Goal: Task Accomplishment & Management: Complete application form

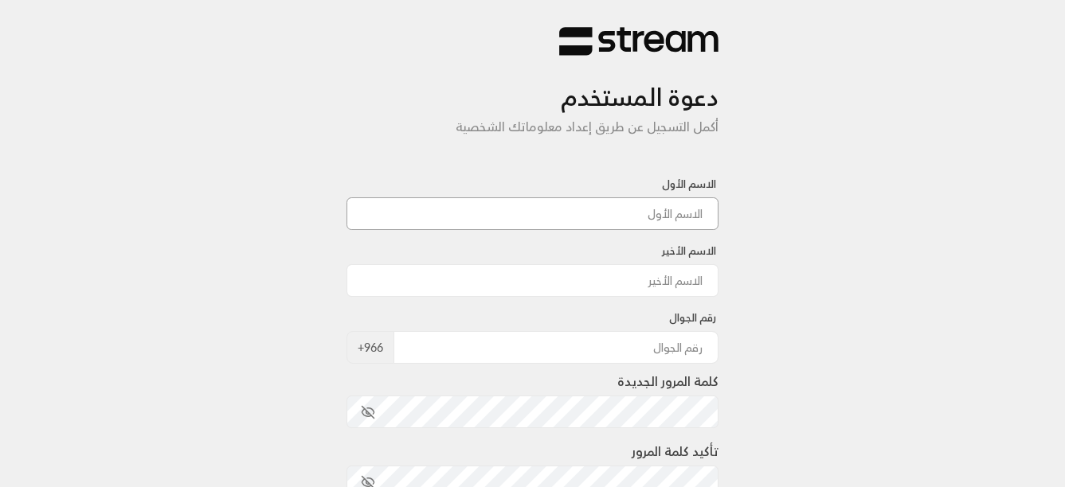
drag, startPoint x: 688, startPoint y: 210, endPoint x: 689, endPoint y: 234, distance: 23.9
click at [688, 212] on input at bounding box center [532, 213] width 373 height 33
type input ";"
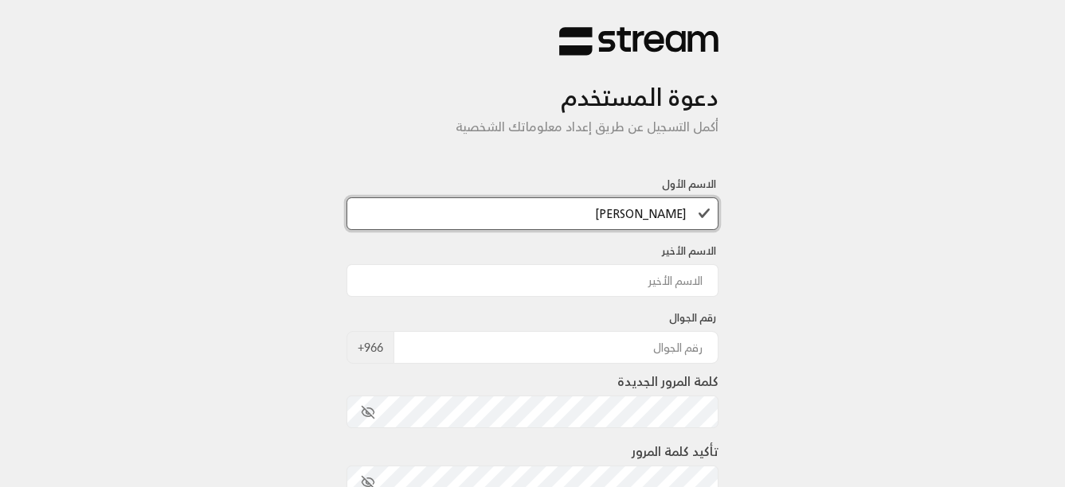
type input "[PERSON_NAME]"
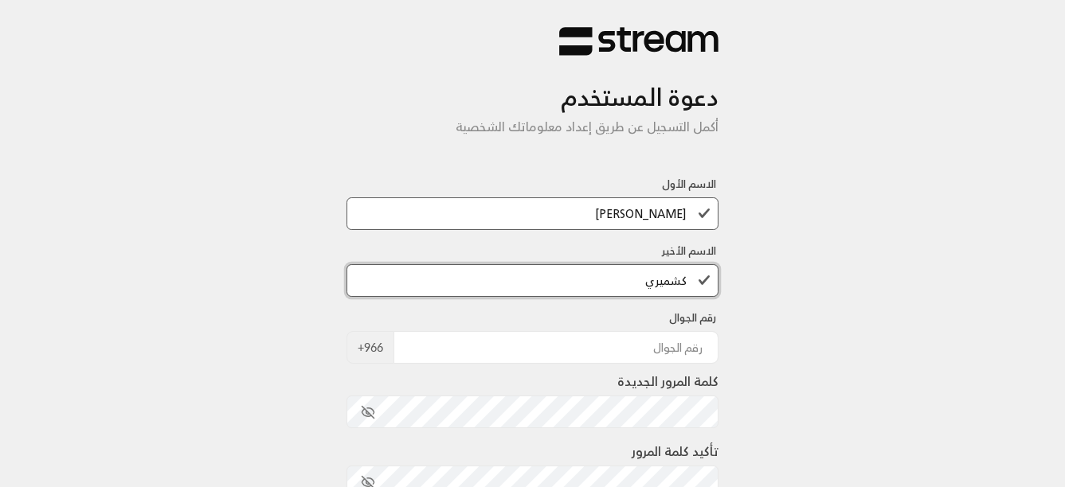
type input "كشميري"
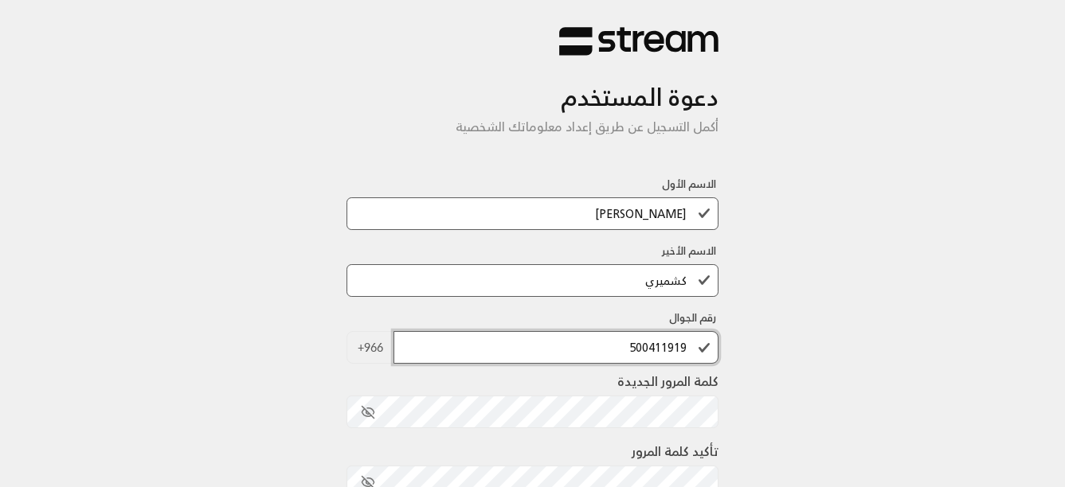
type input "500411919"
click at [892, 233] on div "دعوة المستخدم أكمل التسجيل عن طريق إعداد معلوماتك الشخصية الاسم الأول [PERSON_N…" at bounding box center [532, 375] width 1065 height 751
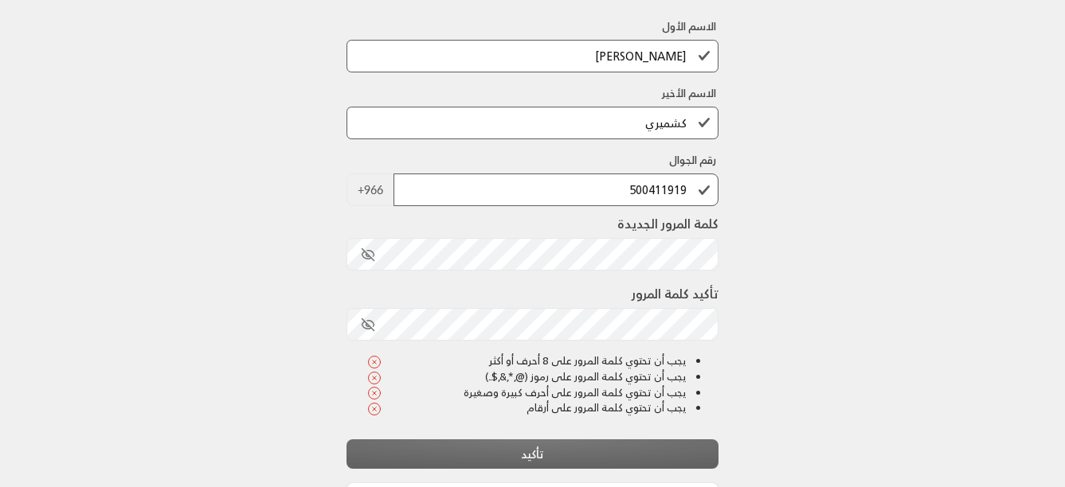
scroll to position [159, 0]
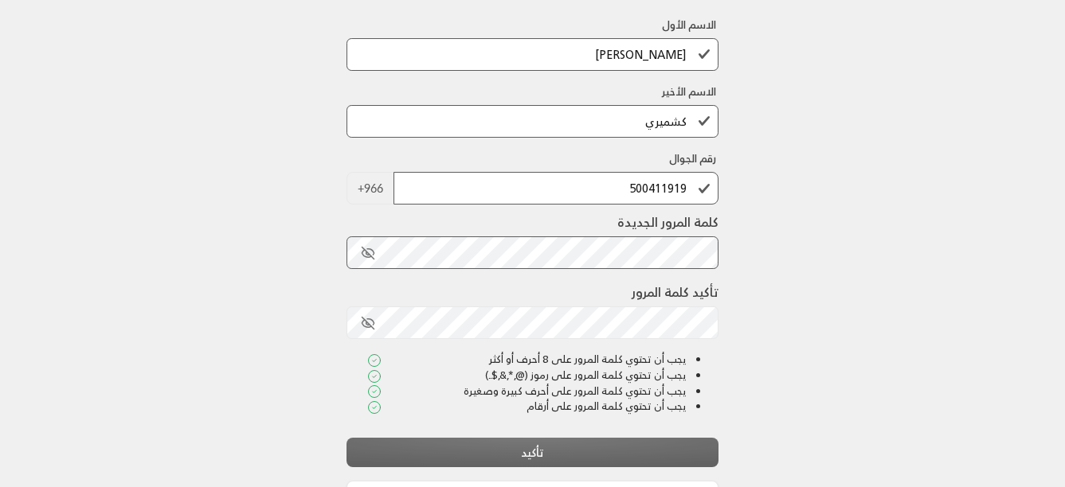
click at [882, 291] on div "دعوة المستخدم أكمل التسجيل عن طريق إعداد معلوماتك الشخصية الاسم الأول [PERSON_N…" at bounding box center [532, 216] width 1065 height 751
click at [364, 255] on icon "toggle password visibility" at bounding box center [368, 253] width 14 height 14
click at [366, 327] on icon "toggle password visibility" at bounding box center [367, 322] width 10 height 7
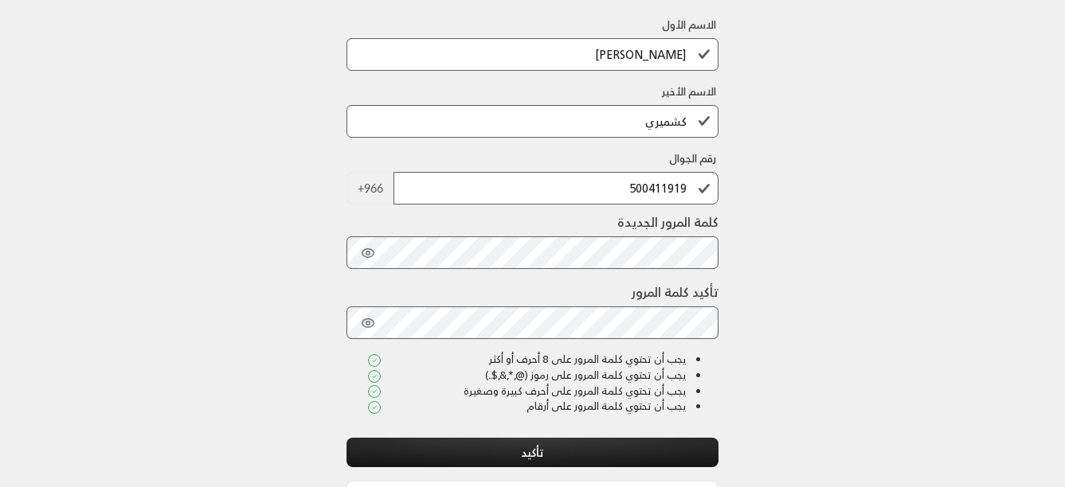
click at [940, 373] on div "دعوة المستخدم أكمل التسجيل عن طريق إعداد معلوماتك الشخصية الاسم الأول [PERSON_N…" at bounding box center [532, 216] width 1065 height 751
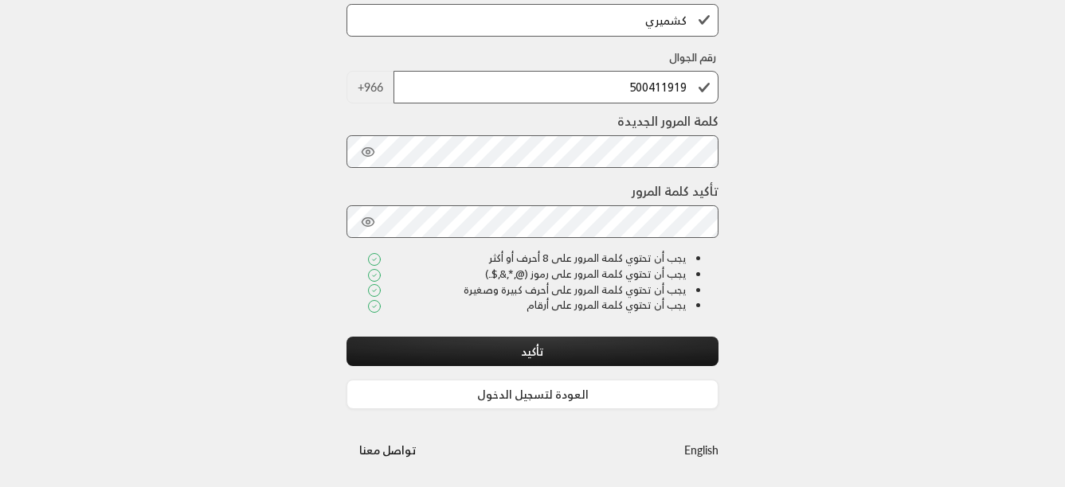
scroll to position [264, 0]
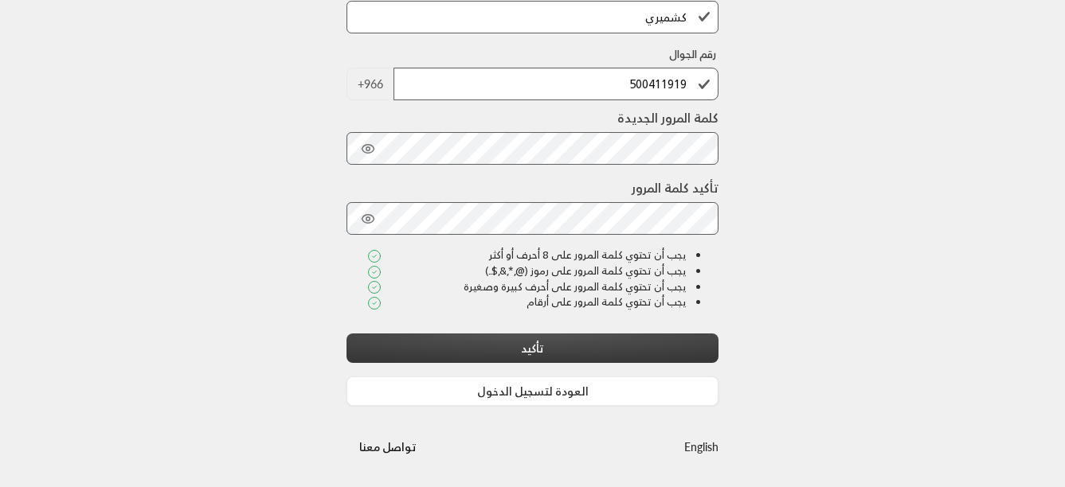
click at [621, 354] on button "تأكيد" at bounding box center [532, 348] width 373 height 29
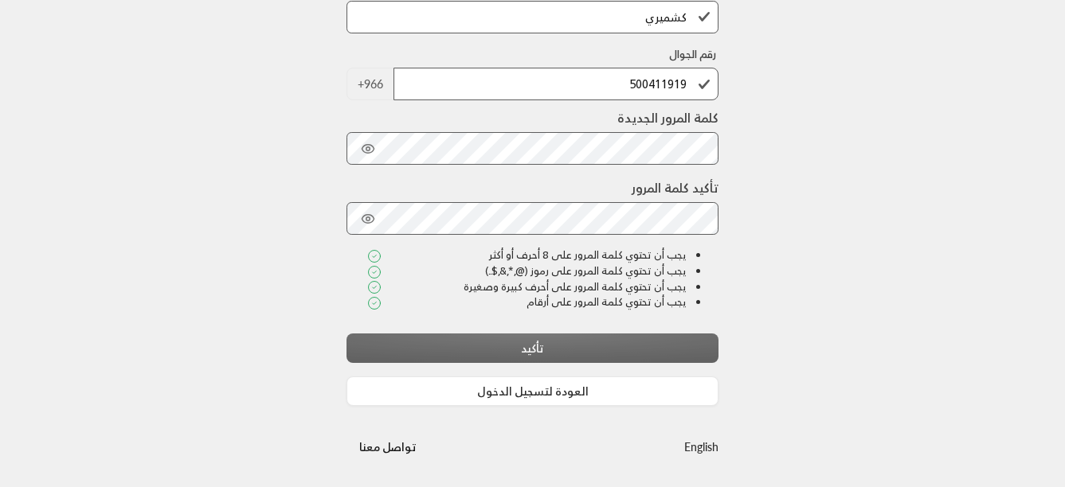
scroll to position [0, 0]
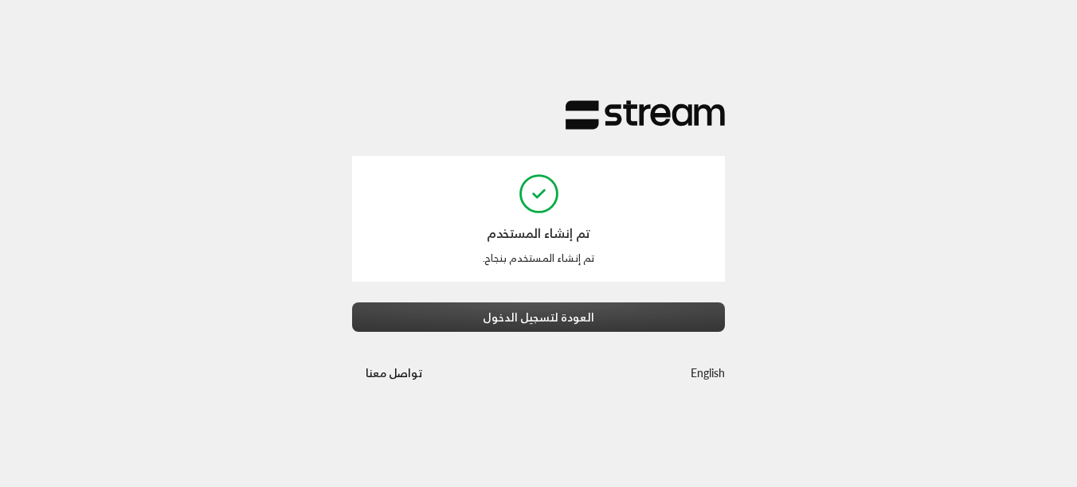
click at [538, 318] on button "العودة لتسجيل الدخول" at bounding box center [538, 317] width 373 height 29
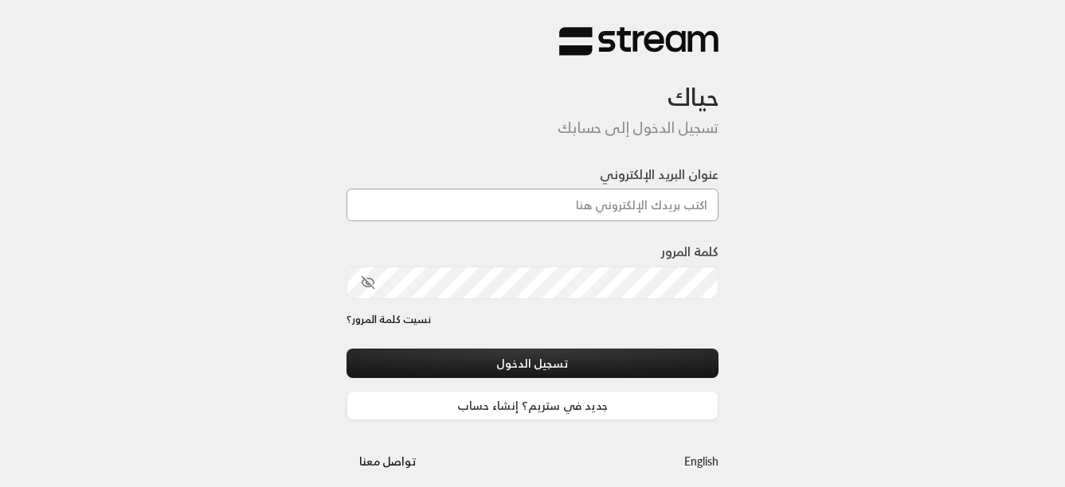
click at [668, 207] on input "عنوان البريد الإلكتروني" at bounding box center [532, 205] width 373 height 33
click at [678, 203] on input "عنوان البريد الإلكتروني" at bounding box center [532, 205] width 373 height 33
click at [864, 300] on div "حياك تسجيل الدخول إلى حسابك عنوان البريد الإلكتروني كلمة المرور نسيت كلمة المرو…" at bounding box center [532, 251] width 1065 height 503
click at [655, 197] on input "عنوان البريد الإلكتروني" at bounding box center [532, 205] width 373 height 33
paste input "[EMAIL_ADDRESS][DOMAIN_NAME]"
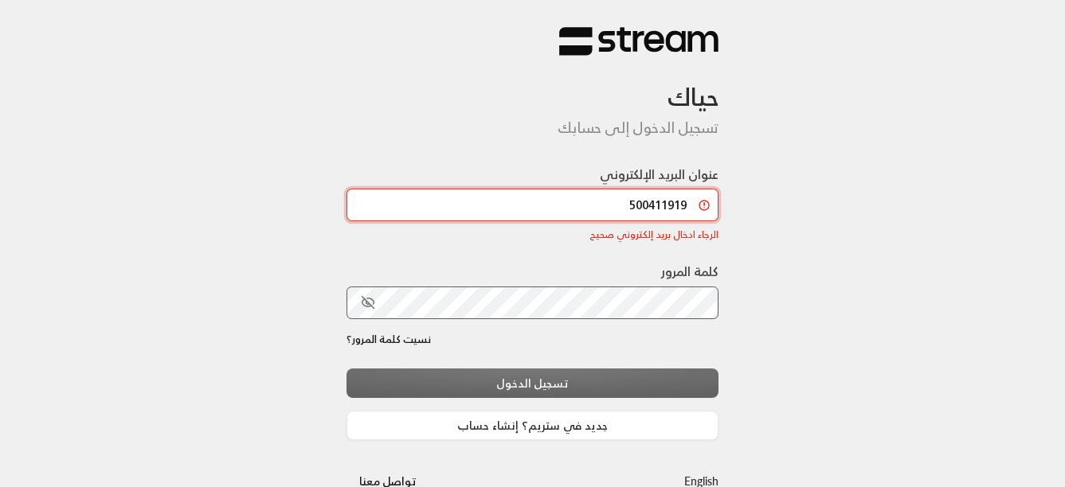
click at [643, 213] on input "500411919" at bounding box center [532, 205] width 373 height 33
paste input "[EMAIL_ADDRESS][DOMAIN_NAME]"
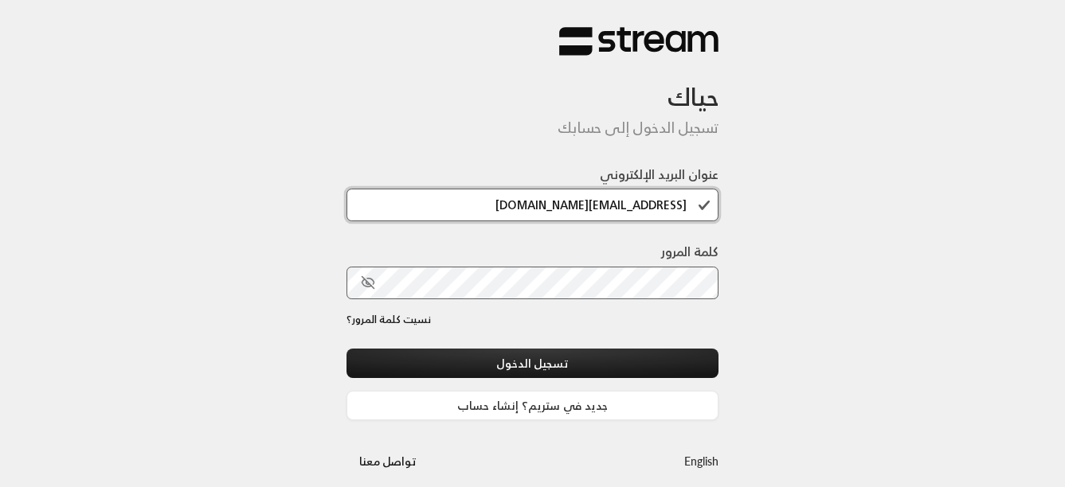
type input "[EMAIL_ADDRESS][DOMAIN_NAME]"
click at [810, 237] on div "حياك تسجيل الدخول إلى حسابك عنوان البريد الإلكتروني [EMAIL_ADDRESS][DOMAIN_NAME…" at bounding box center [532, 251] width 1065 height 503
click at [362, 276] on icon "toggle password visibility" at bounding box center [368, 283] width 14 height 14
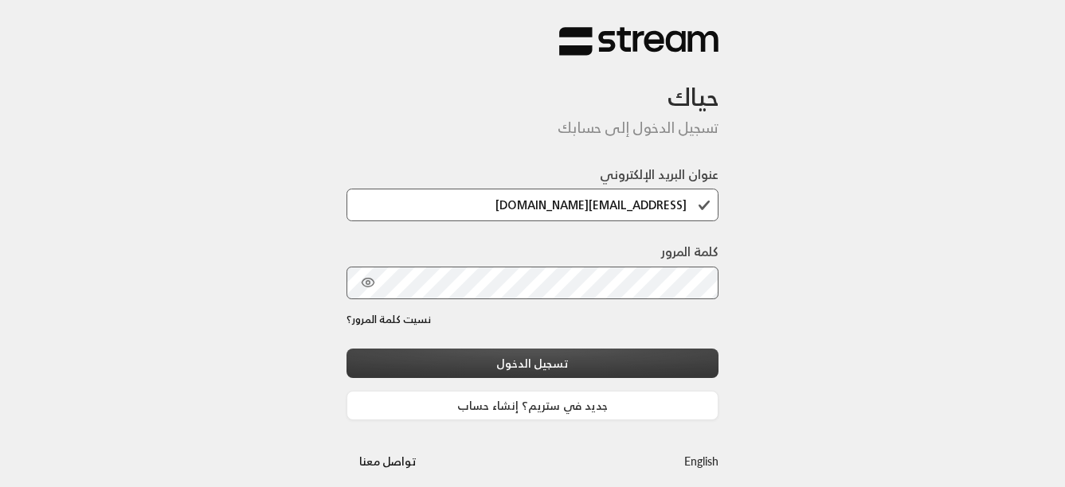
click at [538, 357] on button "تسجيل الدخول" at bounding box center [532, 363] width 373 height 29
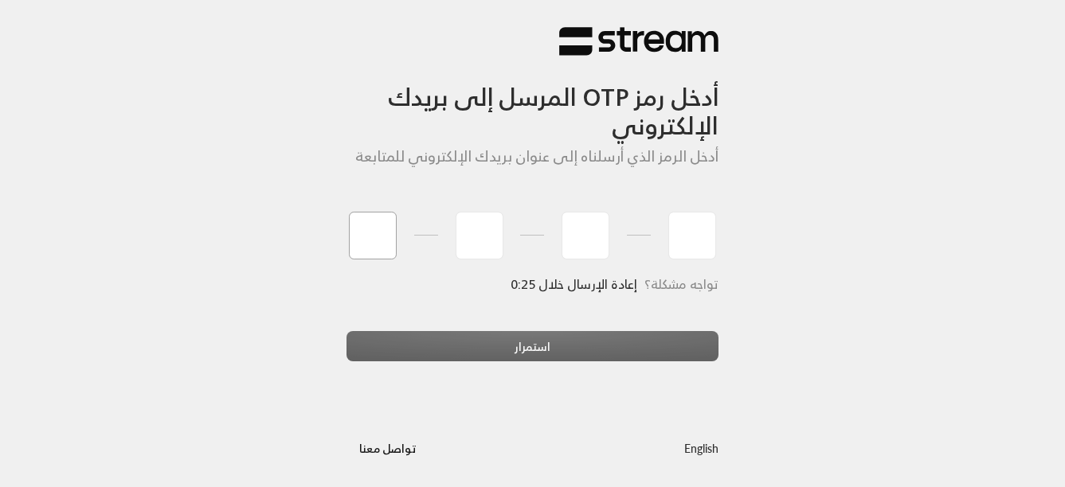
type input "8"
type input "1"
type input "5"
type input "7"
click at [577, 330] on div "تواجه مشكلة؟ إعادة الإرسال خلال 0:23" at bounding box center [532, 304] width 373 height 54
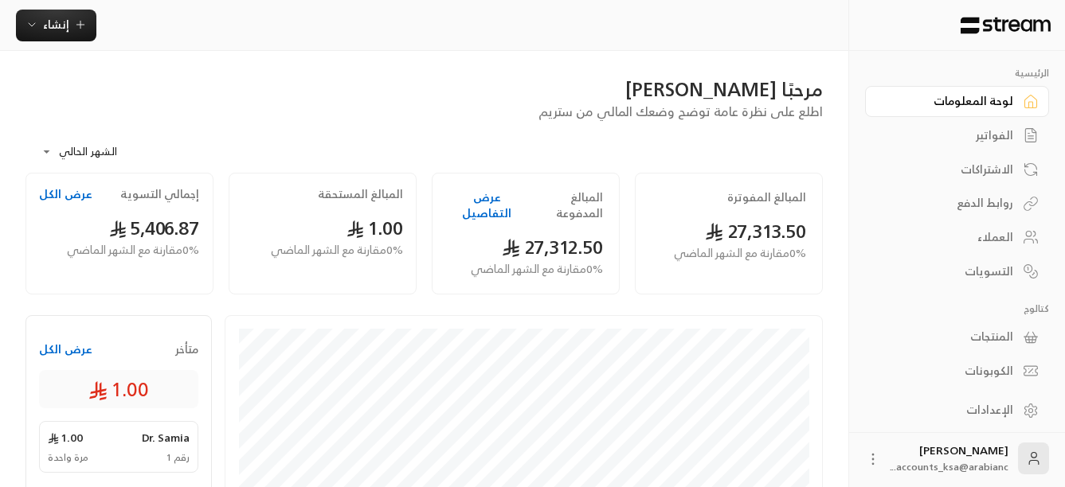
click at [997, 129] on div "الفواتير" at bounding box center [949, 135] width 128 height 16
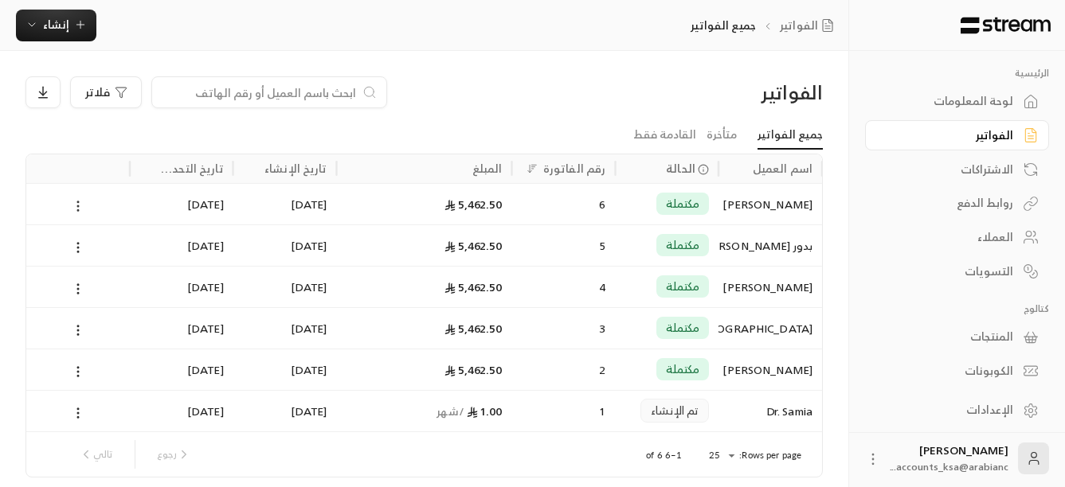
click at [79, 205] on icon at bounding box center [78, 206] width 14 height 14
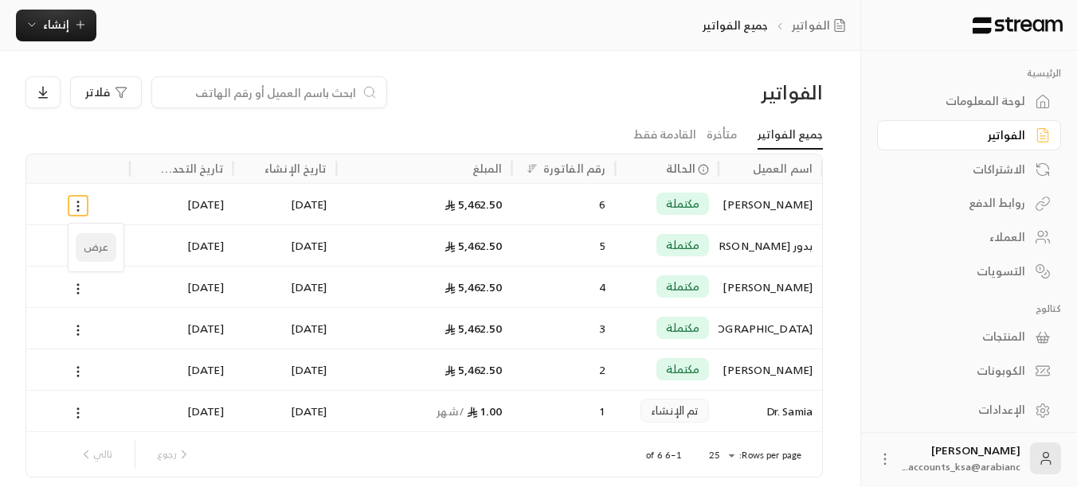
click at [88, 248] on li "عرض" at bounding box center [96, 247] width 41 height 29
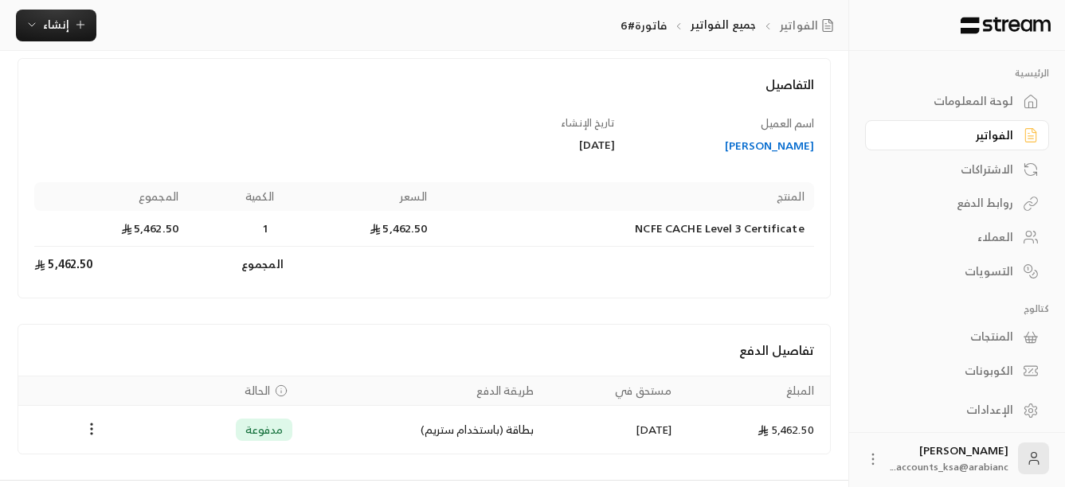
scroll to position [123, 0]
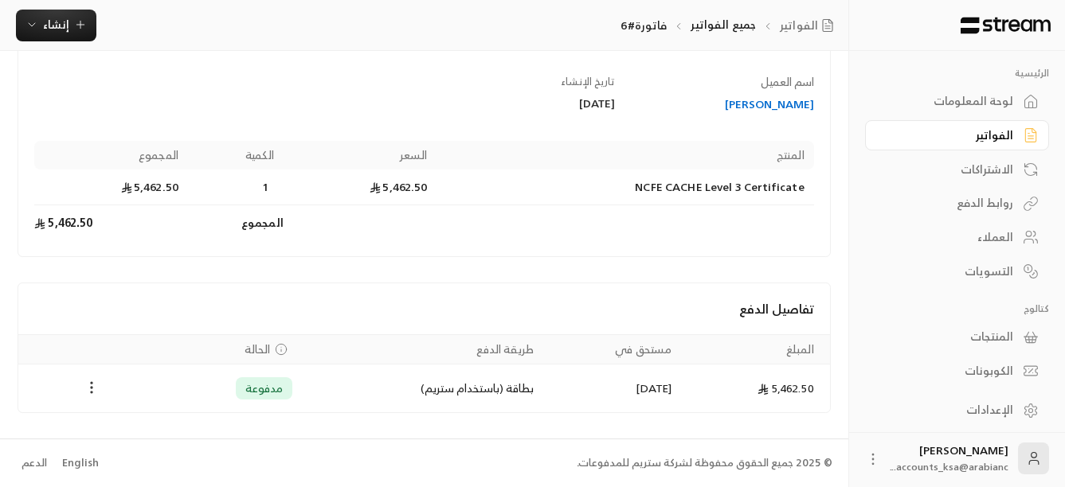
click at [88, 389] on icon "Payments" at bounding box center [92, 388] width 16 height 16
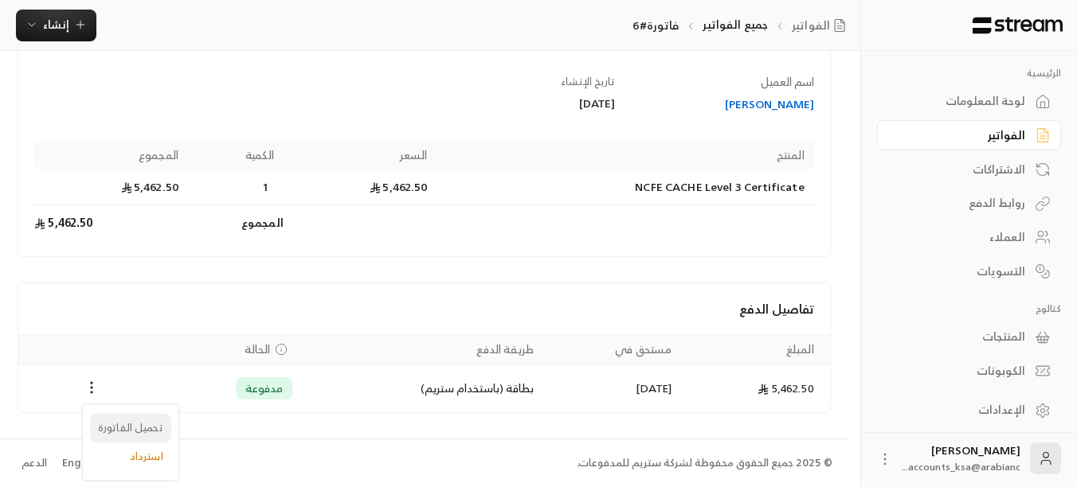
click at [127, 436] on li "تحميل الفاتورة" at bounding box center [130, 428] width 81 height 29
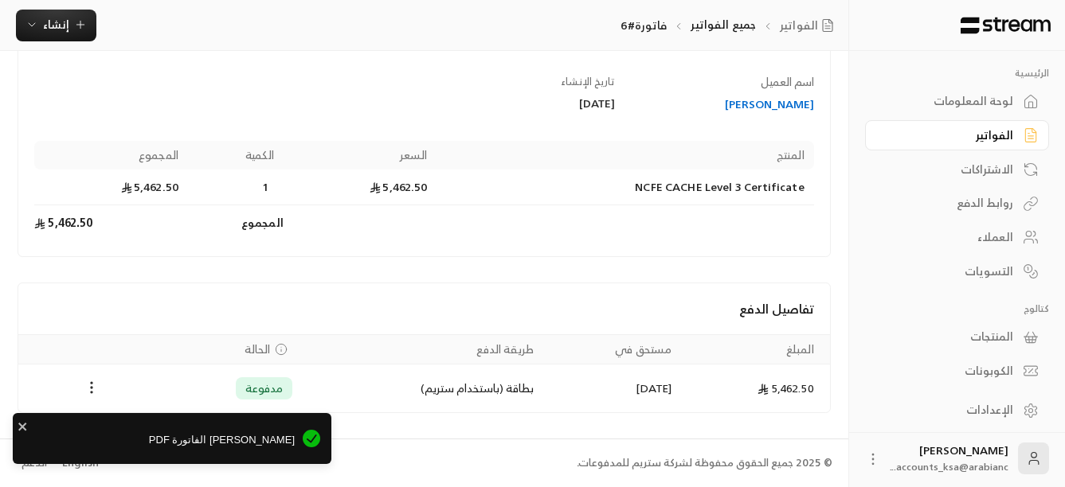
click at [166, 455] on div "[PERSON_NAME] الفاتورة PDF" at bounding box center [172, 438] width 319 height 51
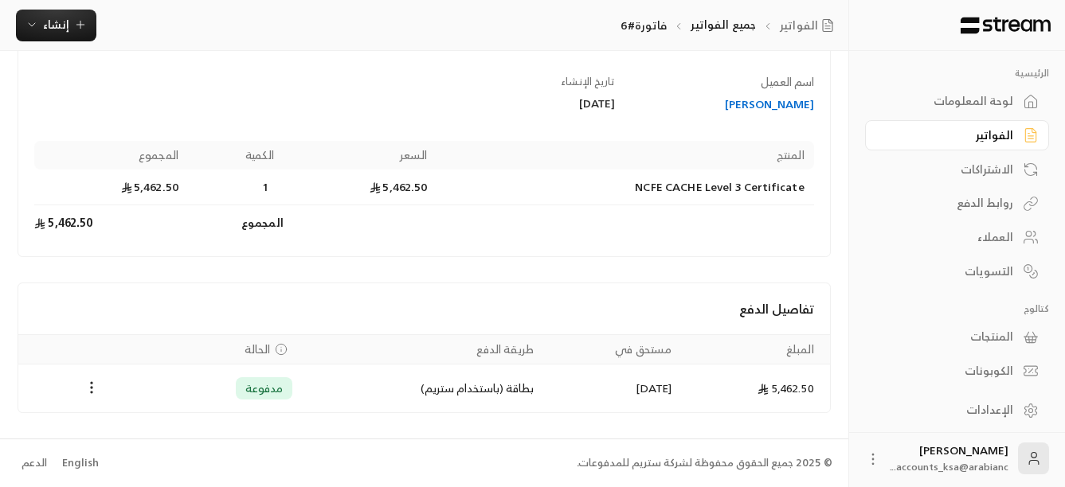
scroll to position [3, 0]
click at [991, 403] on div "الإعدادات" at bounding box center [949, 407] width 128 height 16
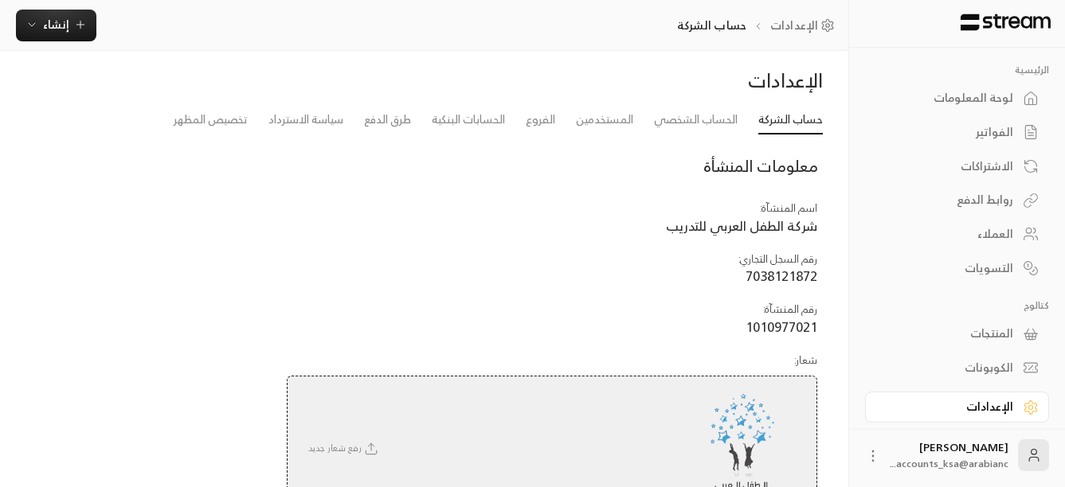
scroll to position [7, 0]
click at [197, 122] on link "تخصيص المظهر" at bounding box center [211, 122] width 74 height 29
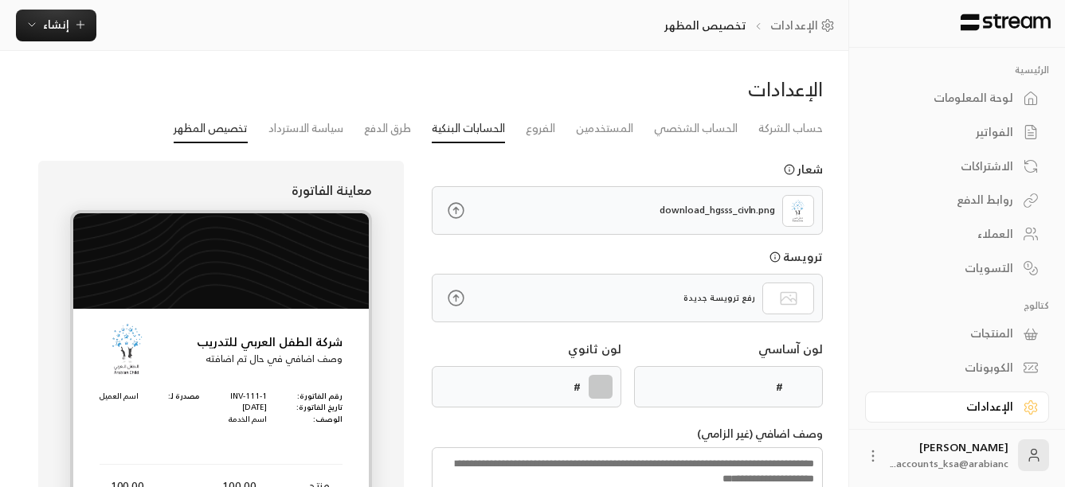
type input "******"
type textarea "**********"
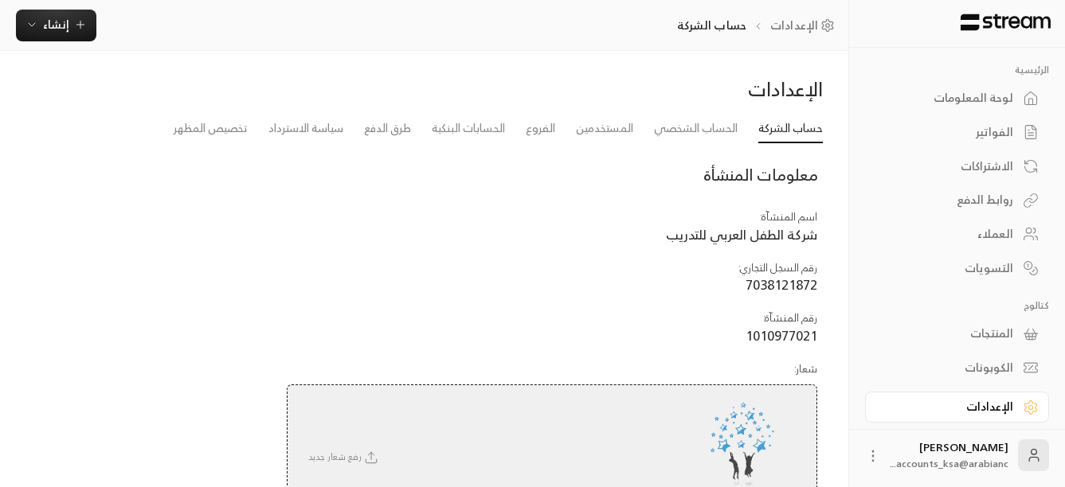
click at [993, 127] on div "الفواتير" at bounding box center [949, 132] width 128 height 16
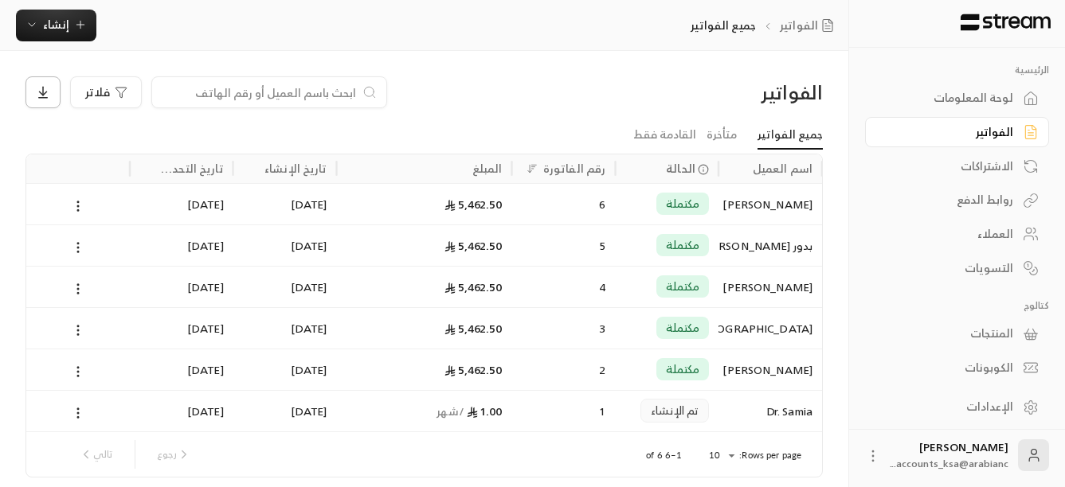
click at [39, 89] on icon at bounding box center [43, 92] width 14 height 14
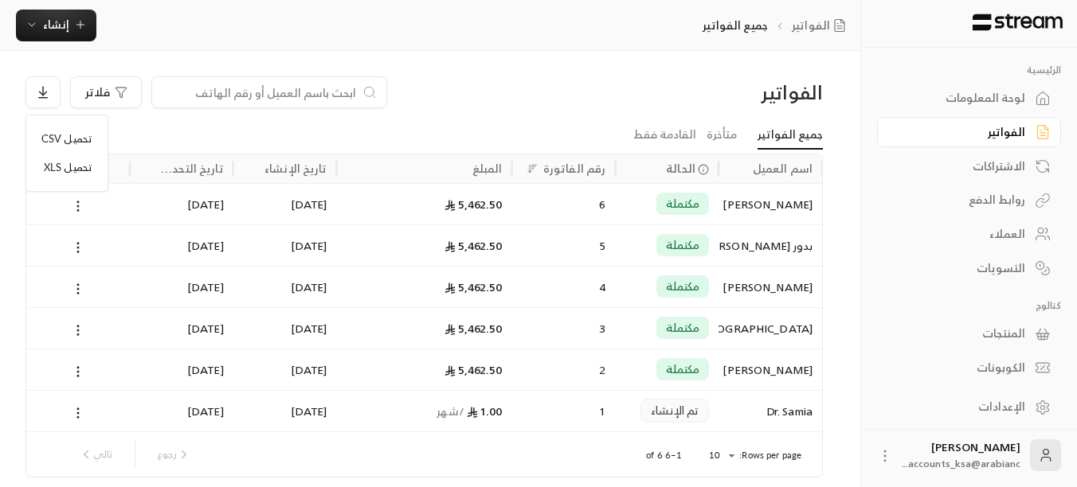
click at [67, 162] on li "تحميل XLS" at bounding box center [66, 168] width 67 height 29
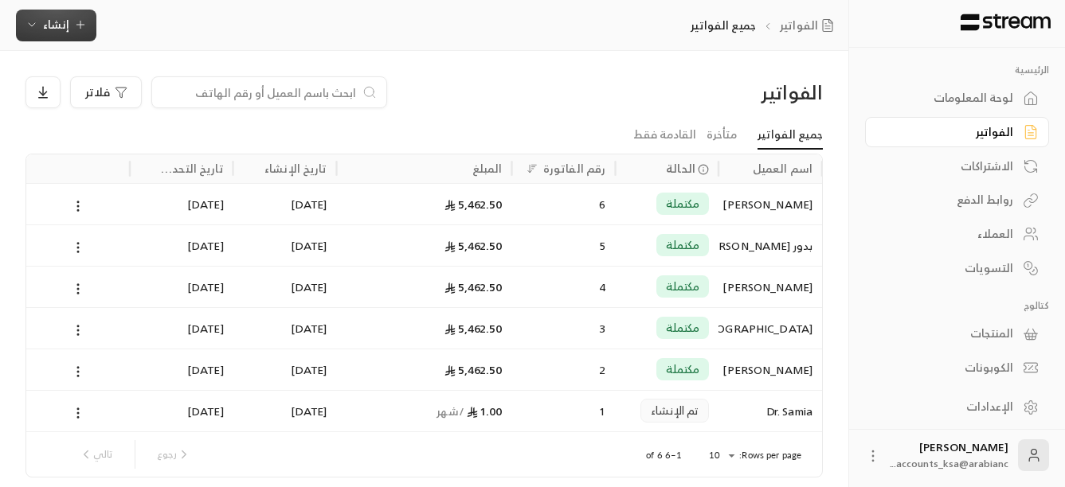
click at [30, 24] on icon "button" at bounding box center [31, 24] width 13 height 13
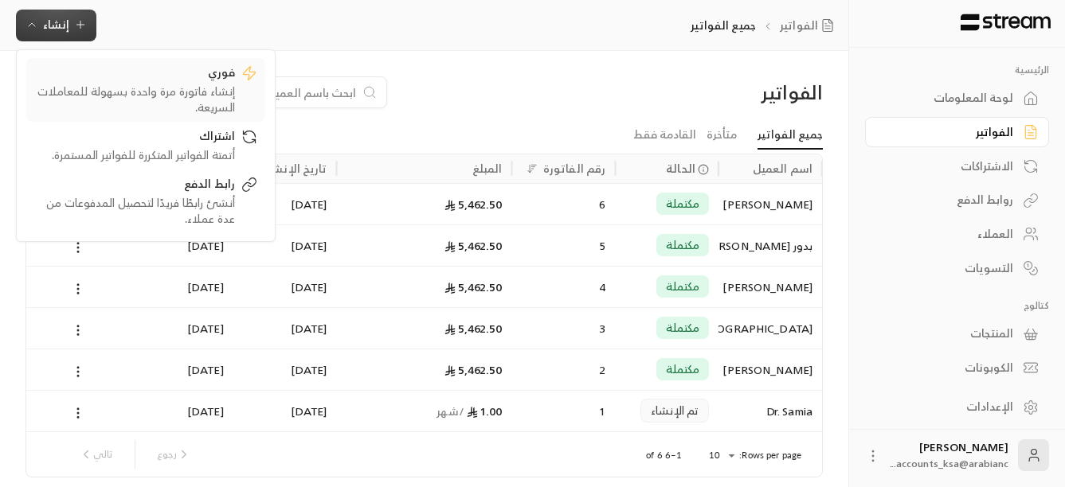
click at [169, 97] on div "إنشاء فاتورة مرة واحدة بسهولة للمعاملات السريعة." at bounding box center [134, 100] width 201 height 32
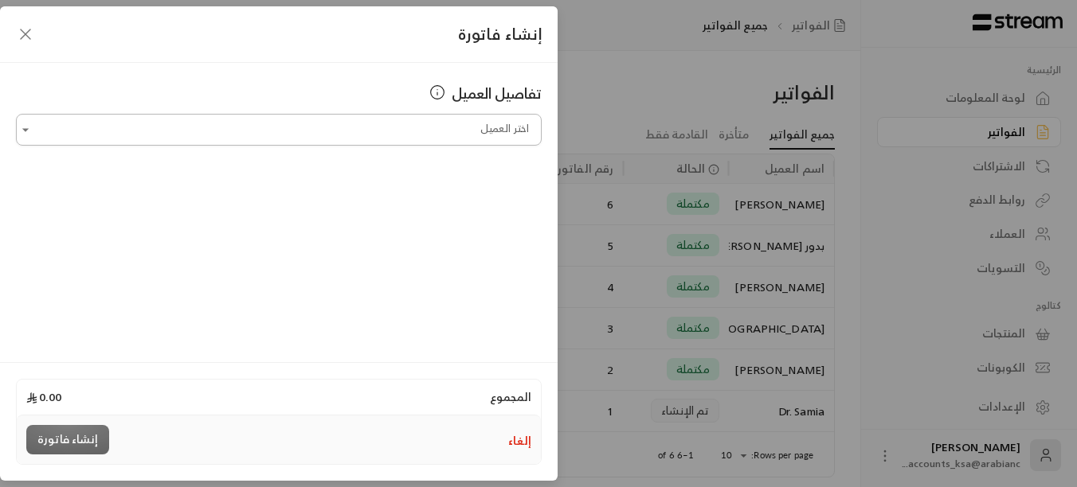
click at [256, 123] on input "اختر العميل" at bounding box center [279, 130] width 526 height 28
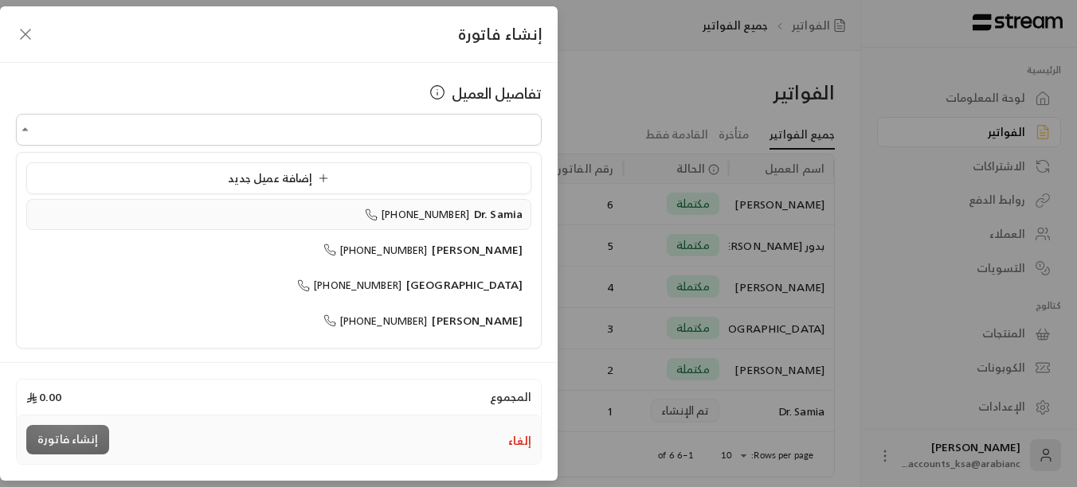
click at [412, 209] on span "[PHONE_NUMBER]" at bounding box center [417, 214] width 104 height 18
type input "**********"
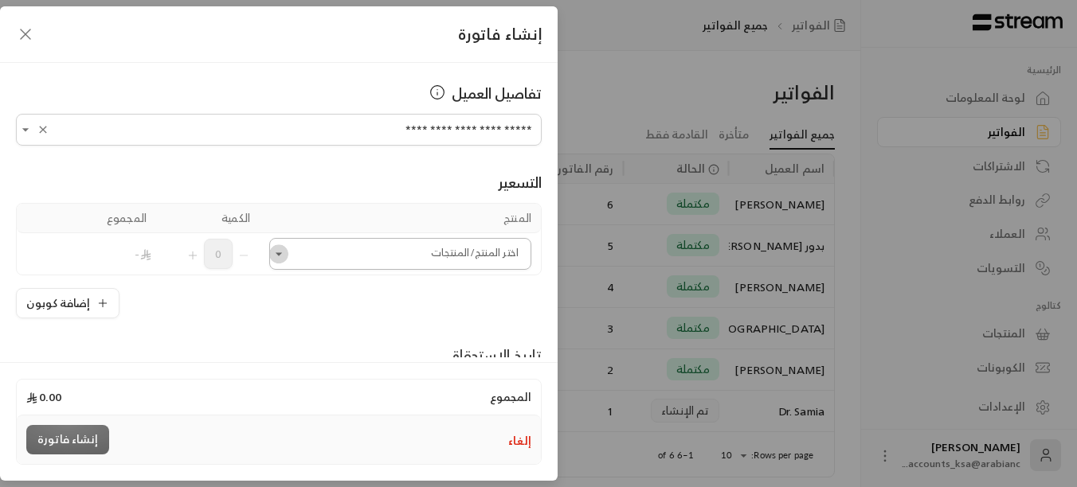
click at [287, 248] on icon "Open" at bounding box center [279, 254] width 16 height 16
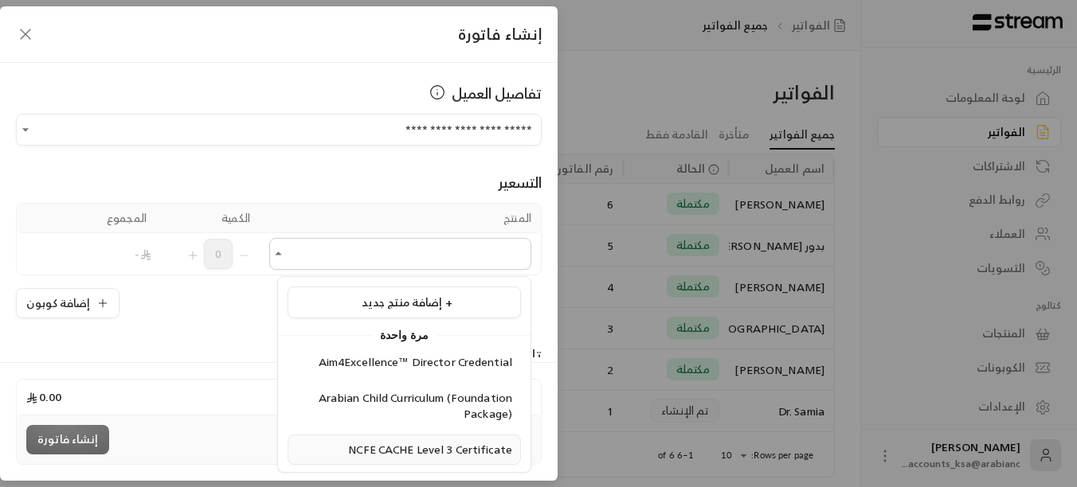
click at [445, 447] on span "NCFE CACHE Level 3 Certificate" at bounding box center [430, 450] width 164 height 20
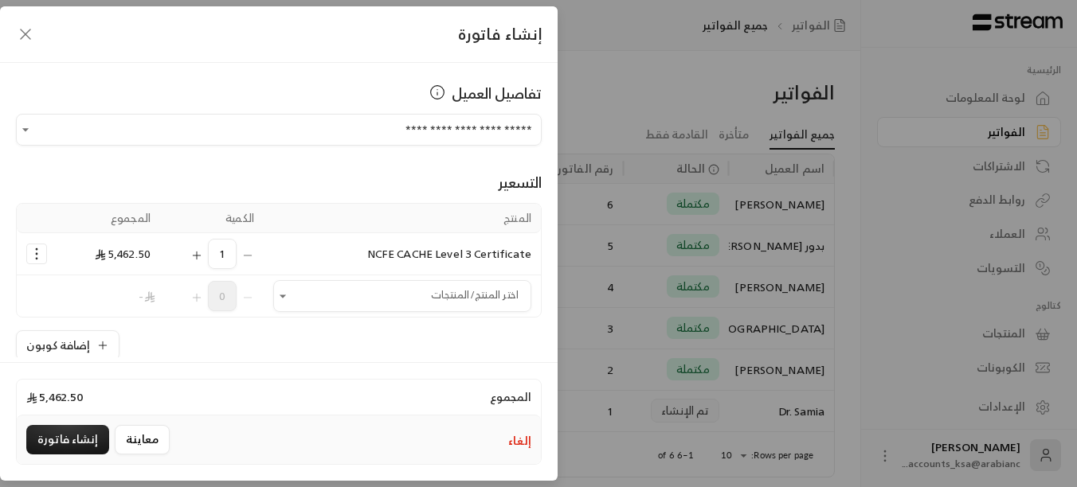
click at [40, 250] on icon "Selected Products" at bounding box center [37, 254] width 16 height 16
click at [351, 351] on div "إضافة كوبون" at bounding box center [279, 345] width 526 height 30
click at [27, 37] on icon "button" at bounding box center [25, 34] width 19 height 19
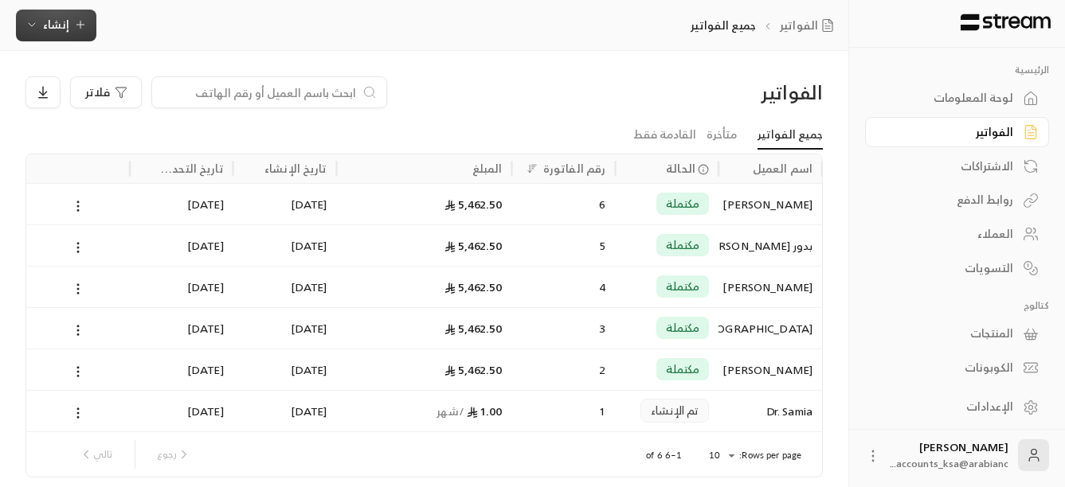
click at [67, 28] on span "إنشاء" at bounding box center [56, 24] width 26 height 20
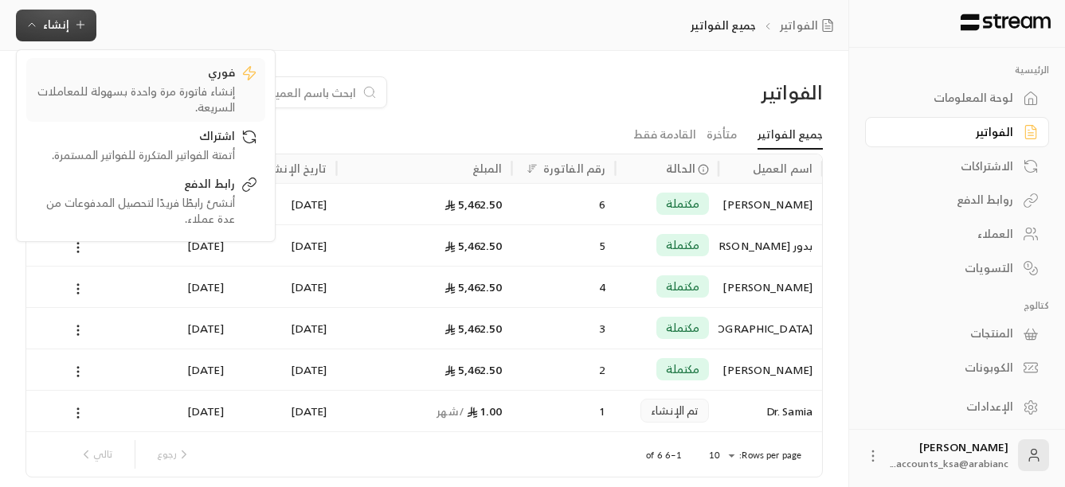
click at [168, 84] on div "إنشاء فاتورة مرة واحدة بسهولة للمعاملات السريعة." at bounding box center [134, 100] width 201 height 32
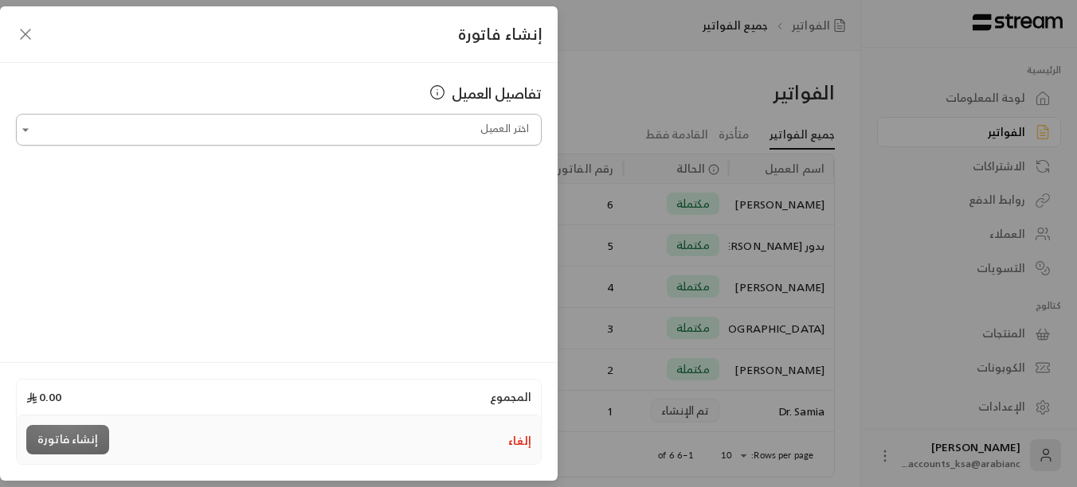
click at [348, 129] on input "اختر العميل" at bounding box center [279, 130] width 526 height 28
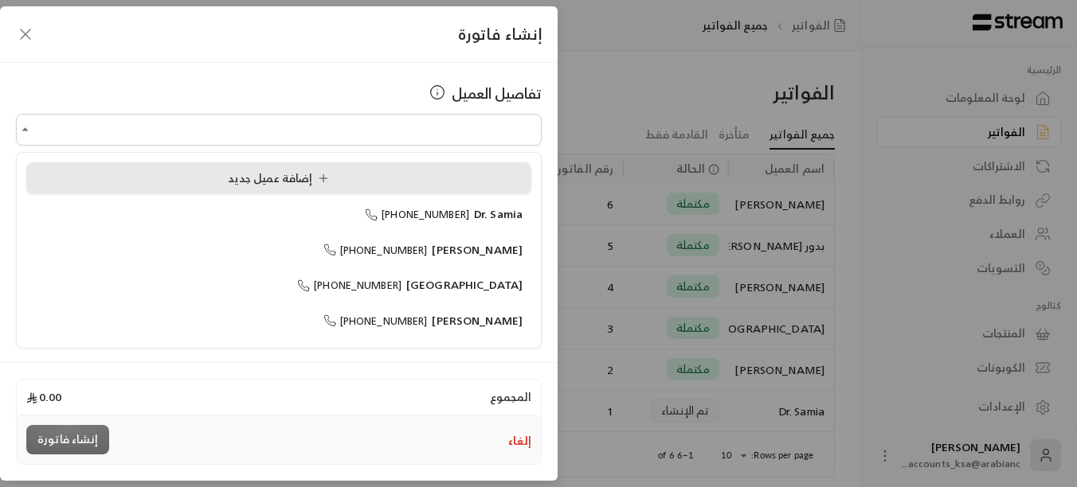
click at [299, 183] on span "إضافة عميل جديد" at bounding box center [282, 178] width 108 height 20
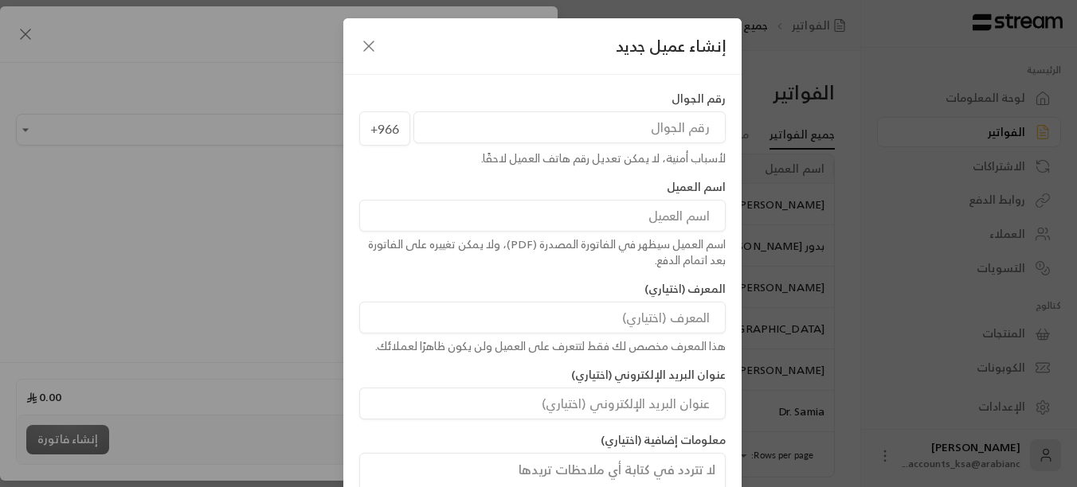
click at [368, 46] on icon "button" at bounding box center [368, 46] width 19 height 19
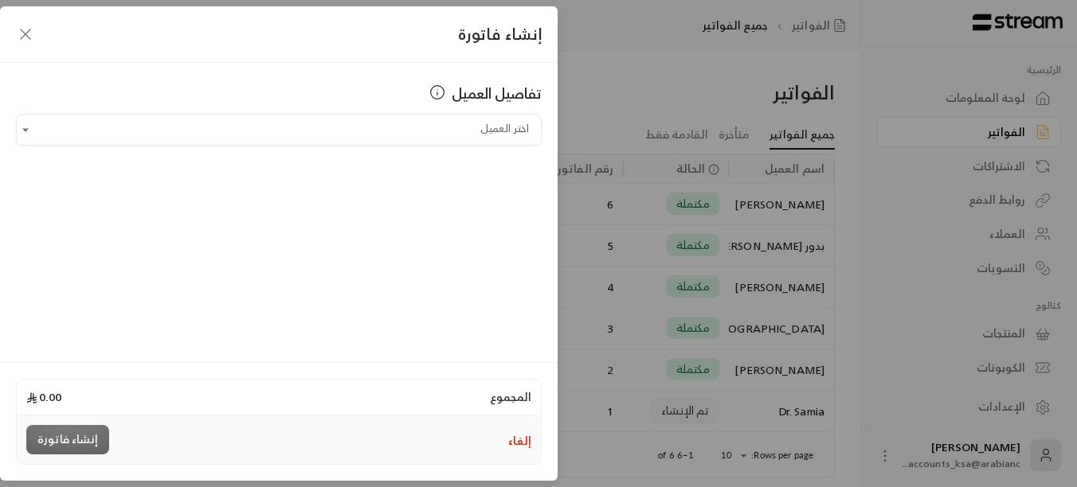
click at [28, 40] on icon "button" at bounding box center [25, 34] width 19 height 19
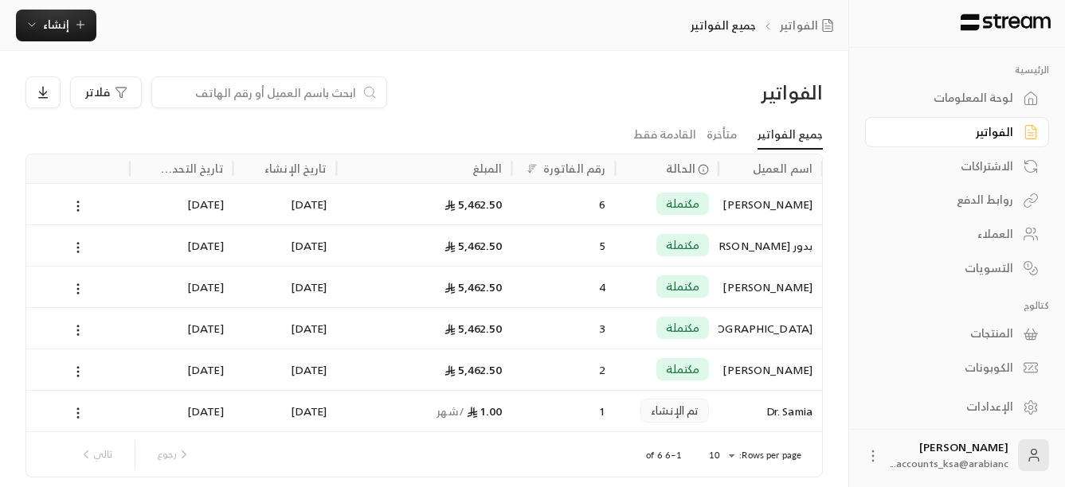
click at [1011, 234] on div "العملاء" at bounding box center [949, 234] width 128 height 16
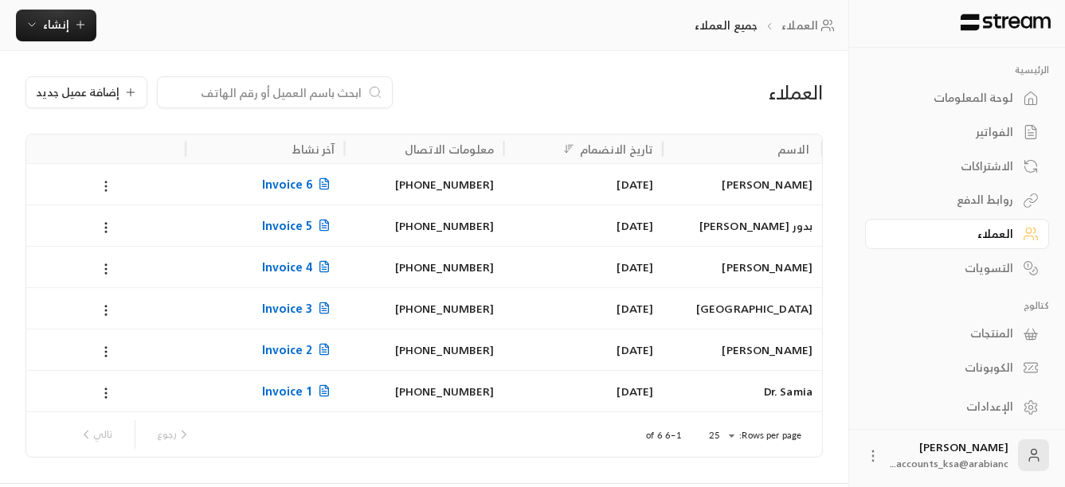
click at [106, 180] on icon at bounding box center [106, 186] width 14 height 14
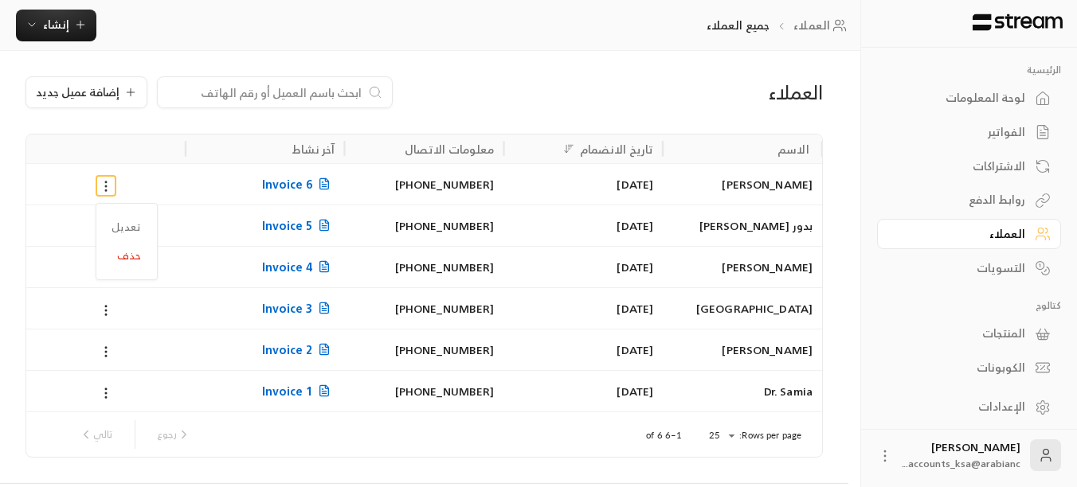
click at [108, 180] on div at bounding box center [538, 243] width 1077 height 487
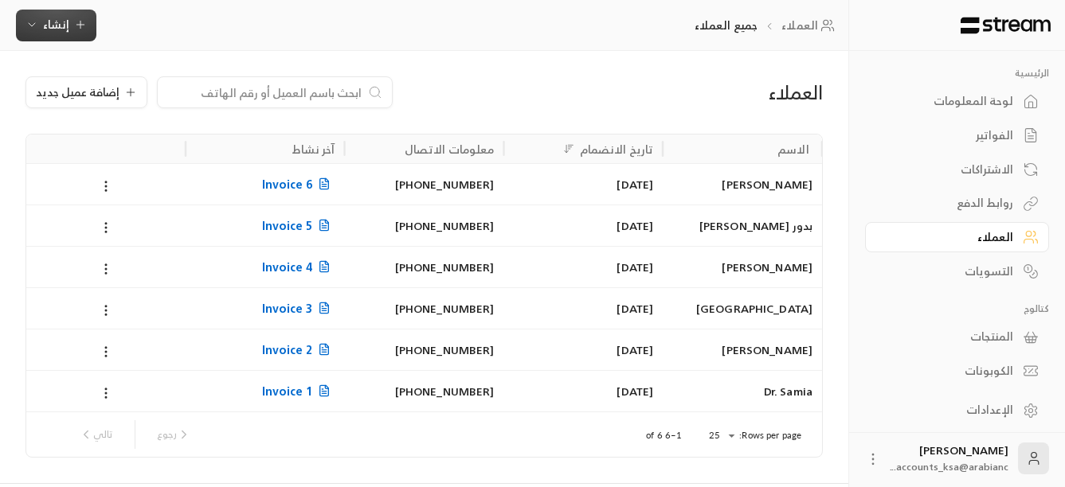
click at [81, 17] on span "إنشاء" at bounding box center [55, 24] width 61 height 20
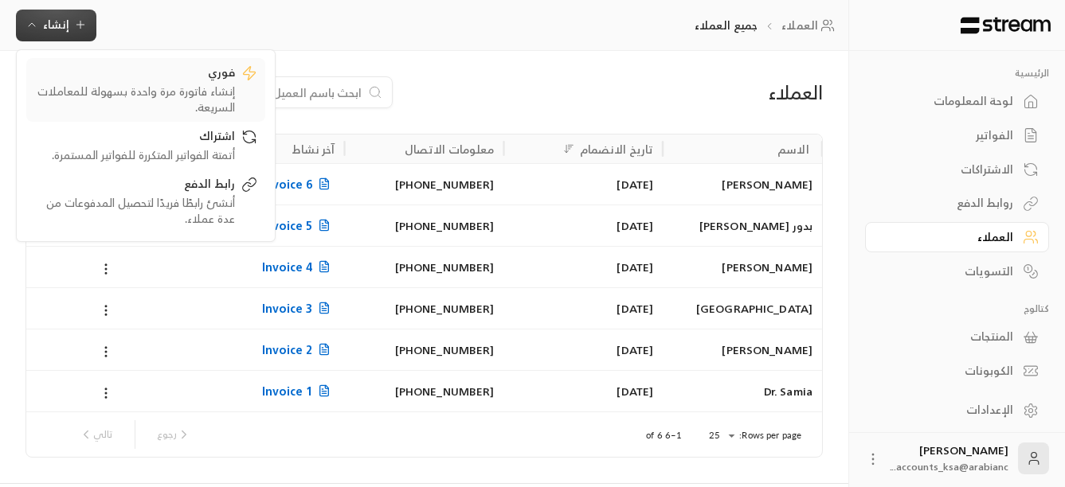
click at [144, 110] on div "إنشاء فاتورة مرة واحدة بسهولة للمعاملات السريعة." at bounding box center [134, 100] width 201 height 32
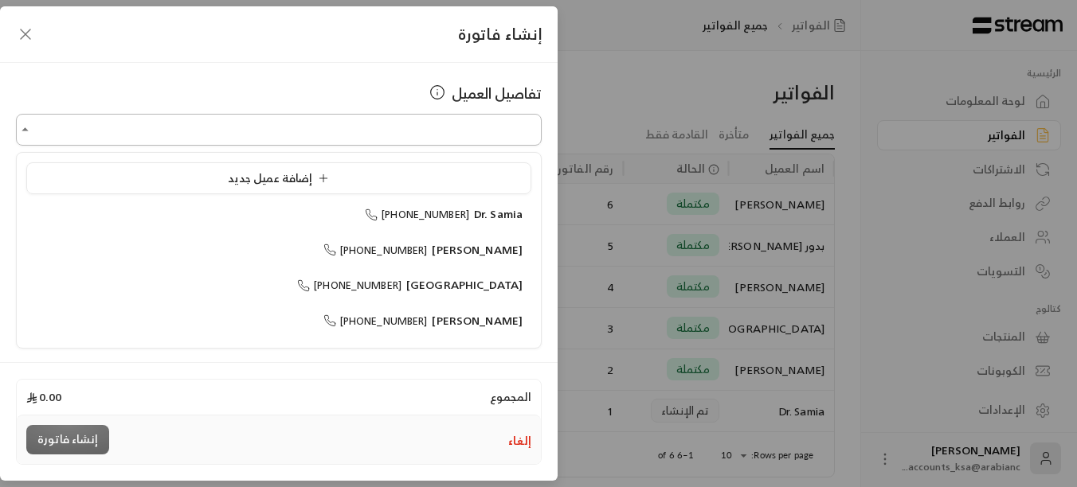
click at [150, 134] on input "اختر العميل" at bounding box center [279, 130] width 526 height 28
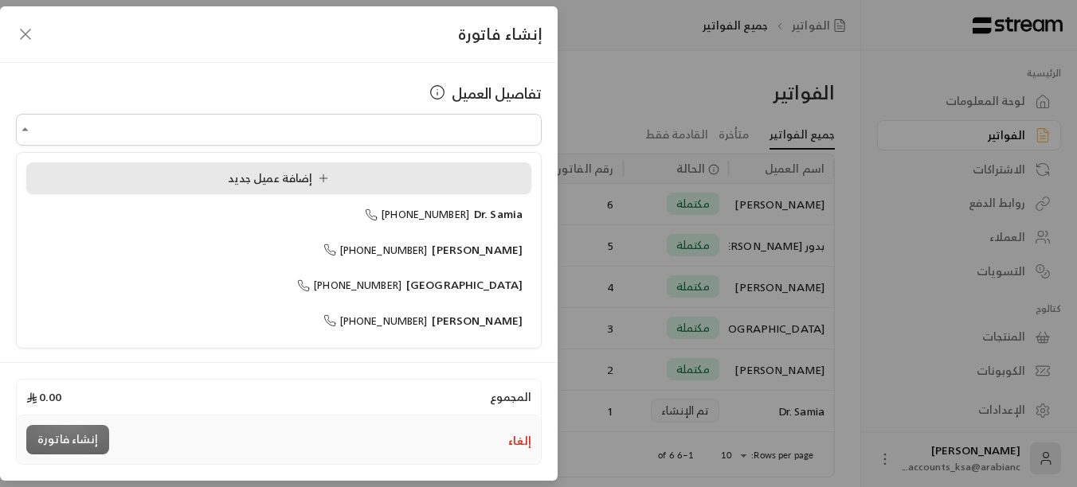
click at [295, 182] on span "إضافة عميل جديد" at bounding box center [282, 178] width 108 height 20
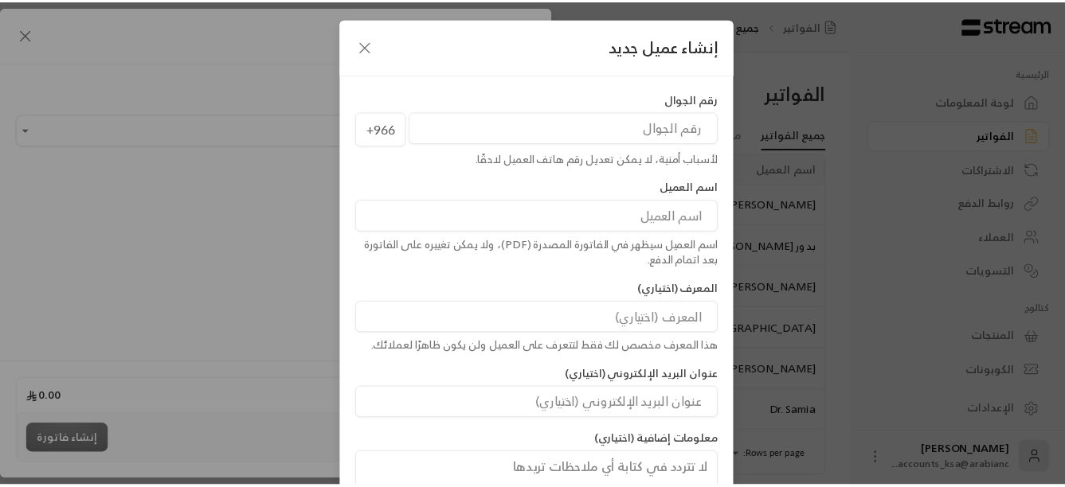
scroll to position [20, 0]
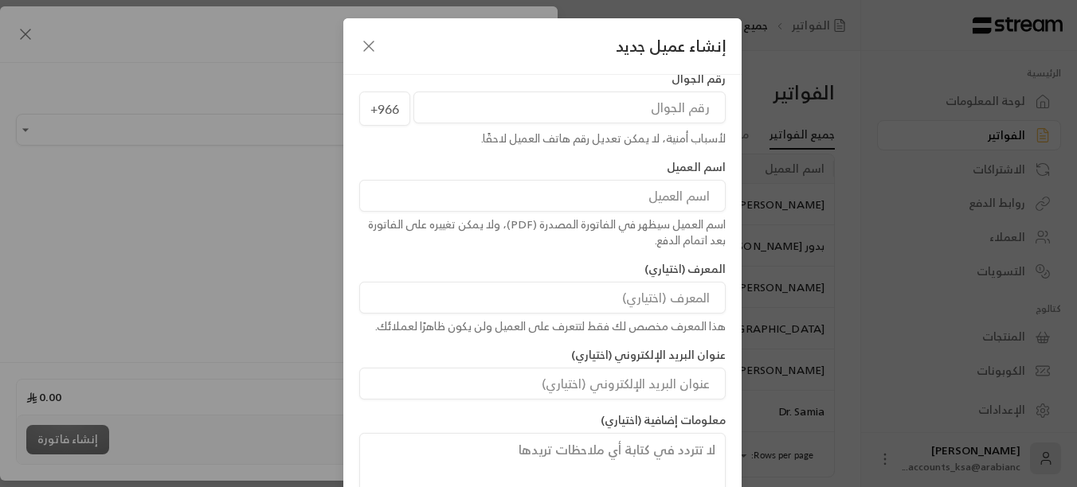
click at [375, 50] on icon "button" at bounding box center [368, 46] width 19 height 19
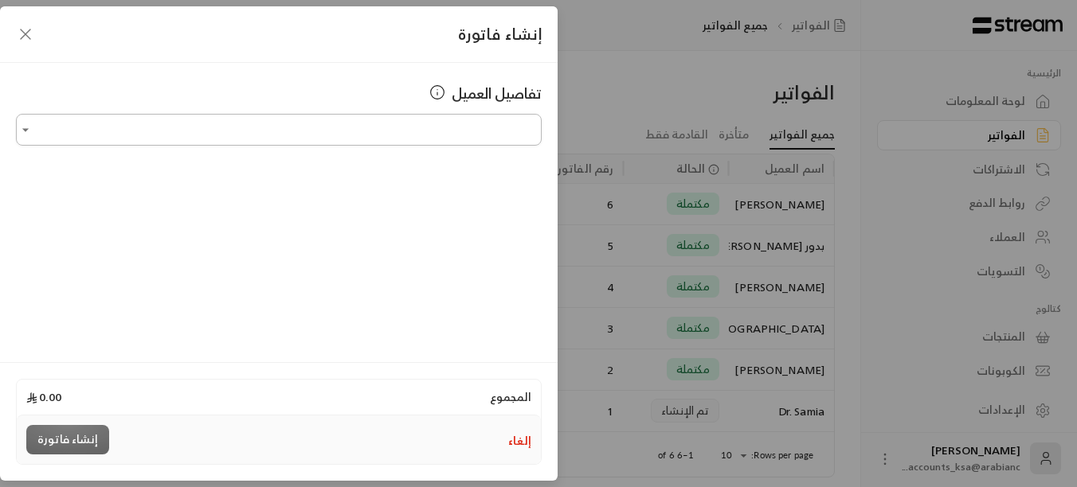
click at [436, 132] on input "اختر العميل" at bounding box center [279, 130] width 526 height 28
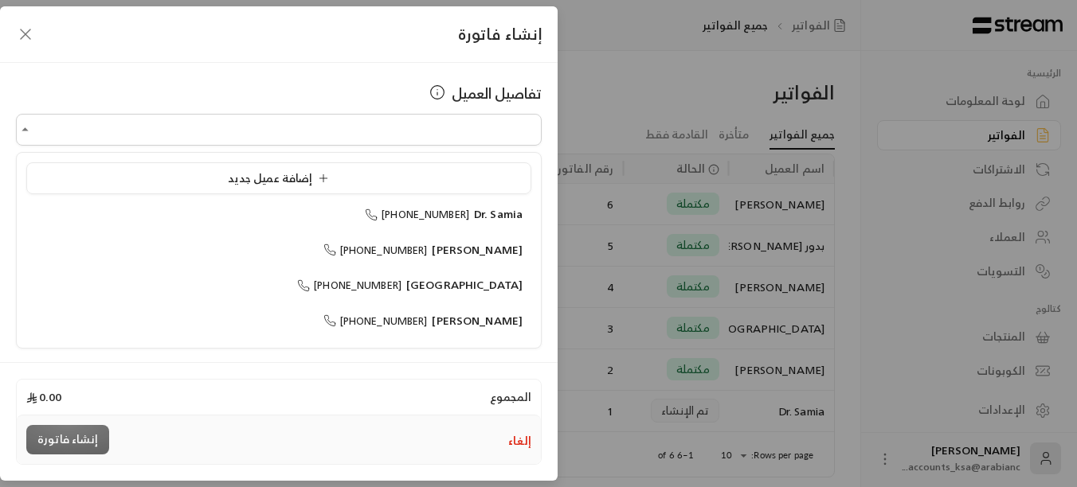
click at [25, 33] on icon "button" at bounding box center [25, 34] width 19 height 19
